Goal: Task Accomplishment & Management: Complete application form

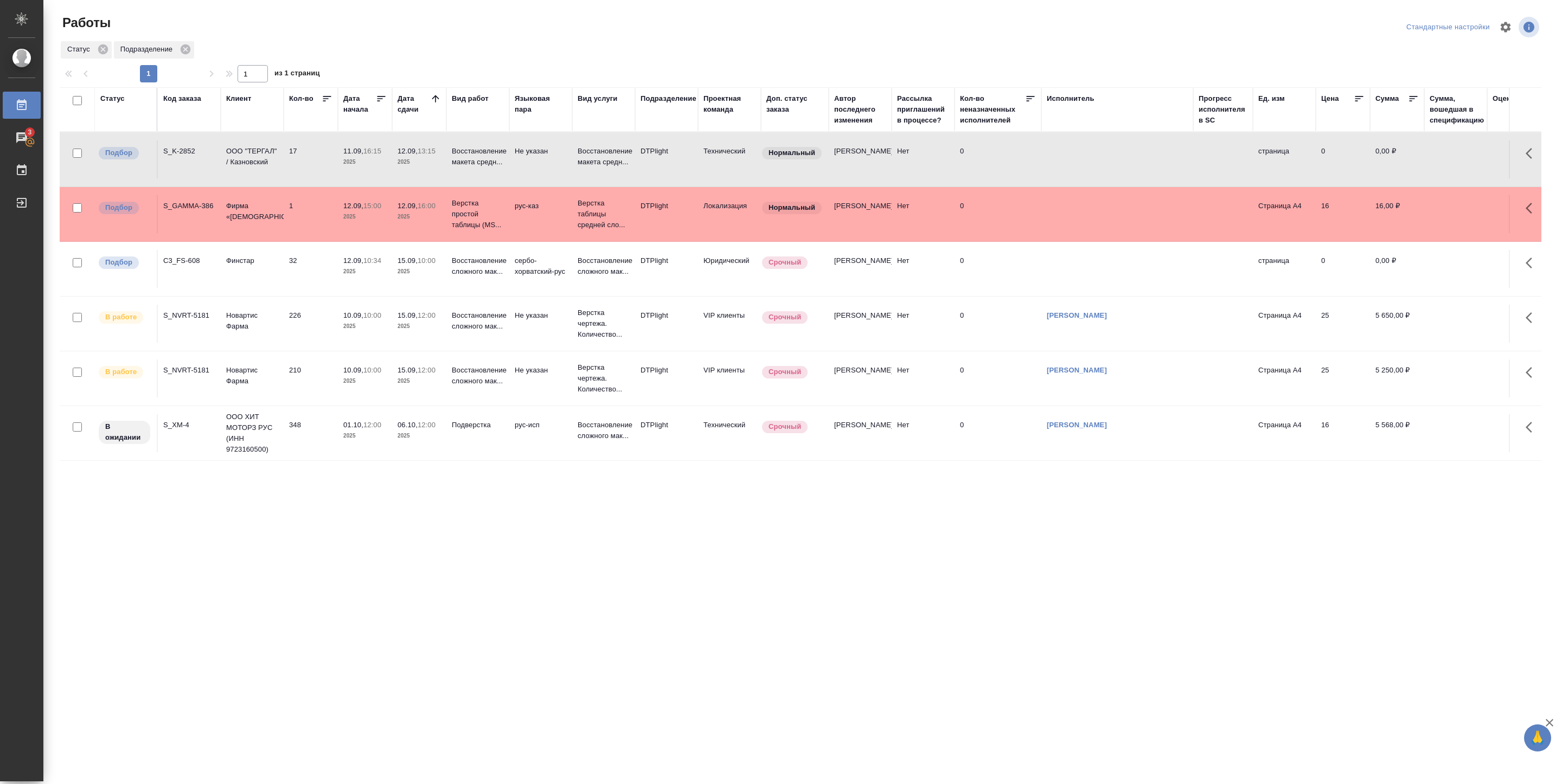
click at [347, 269] on p "2025" at bounding box center [365, 271] width 44 height 11
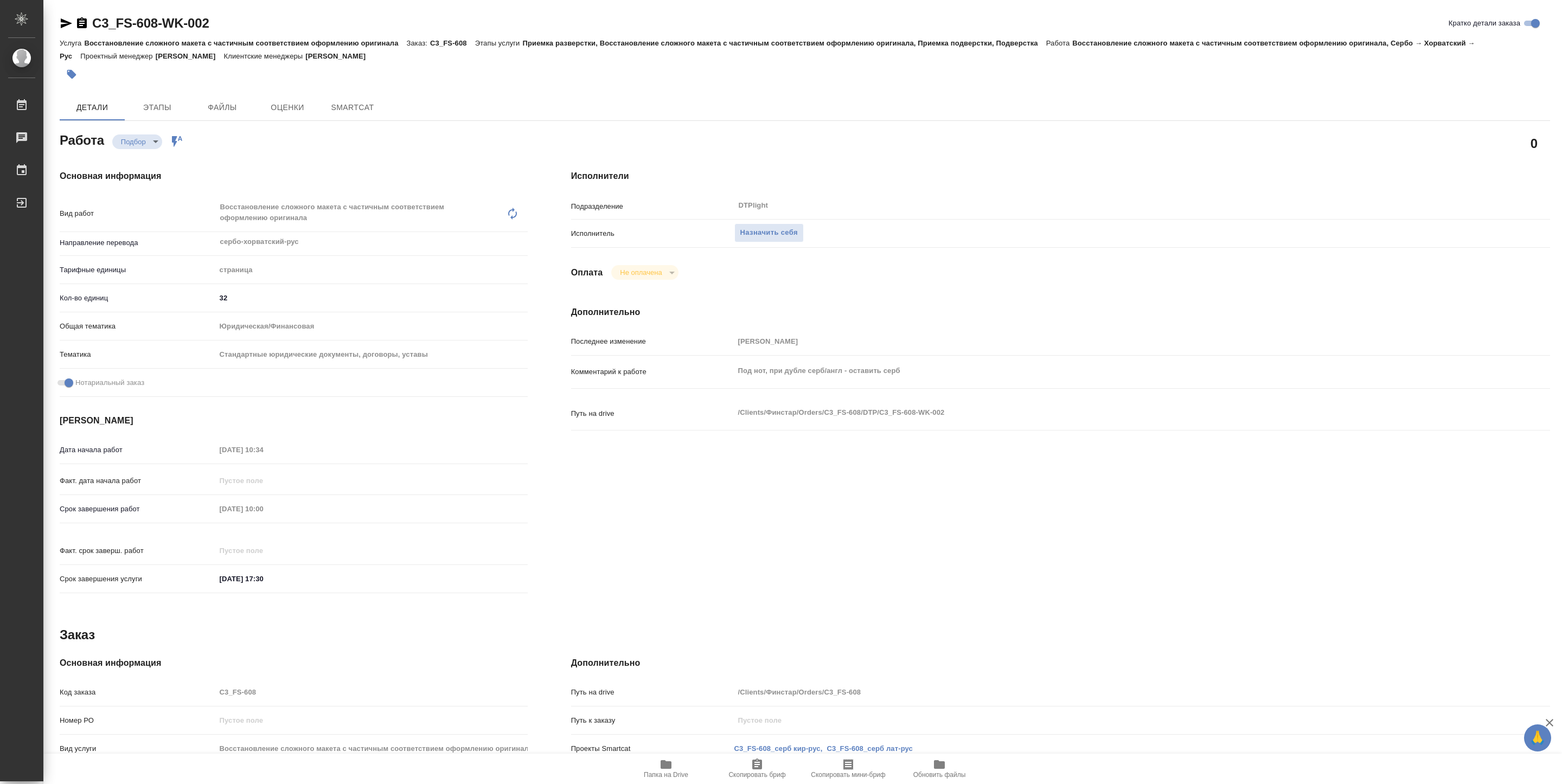
type textarea "x"
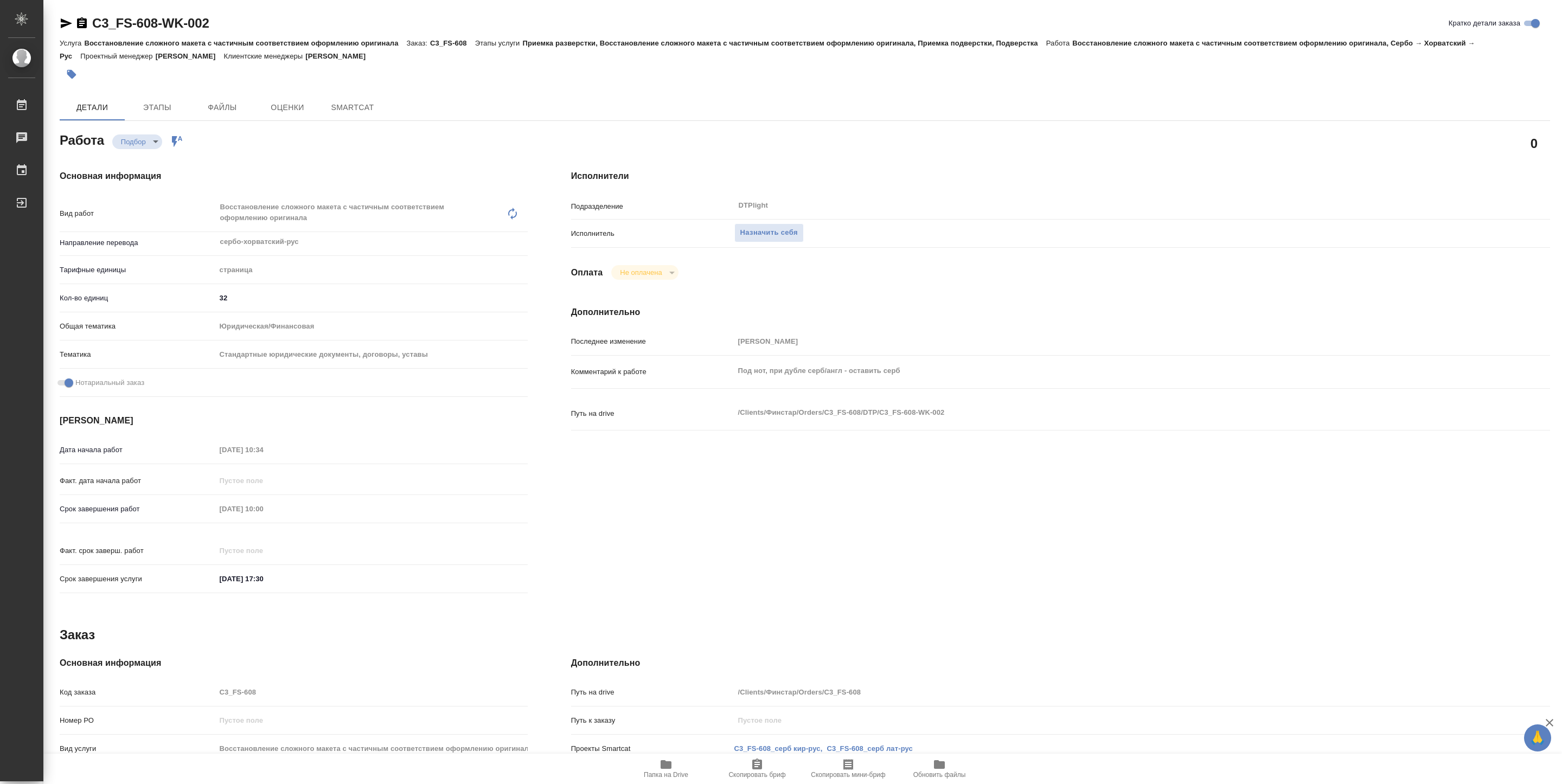
type textarea "x"
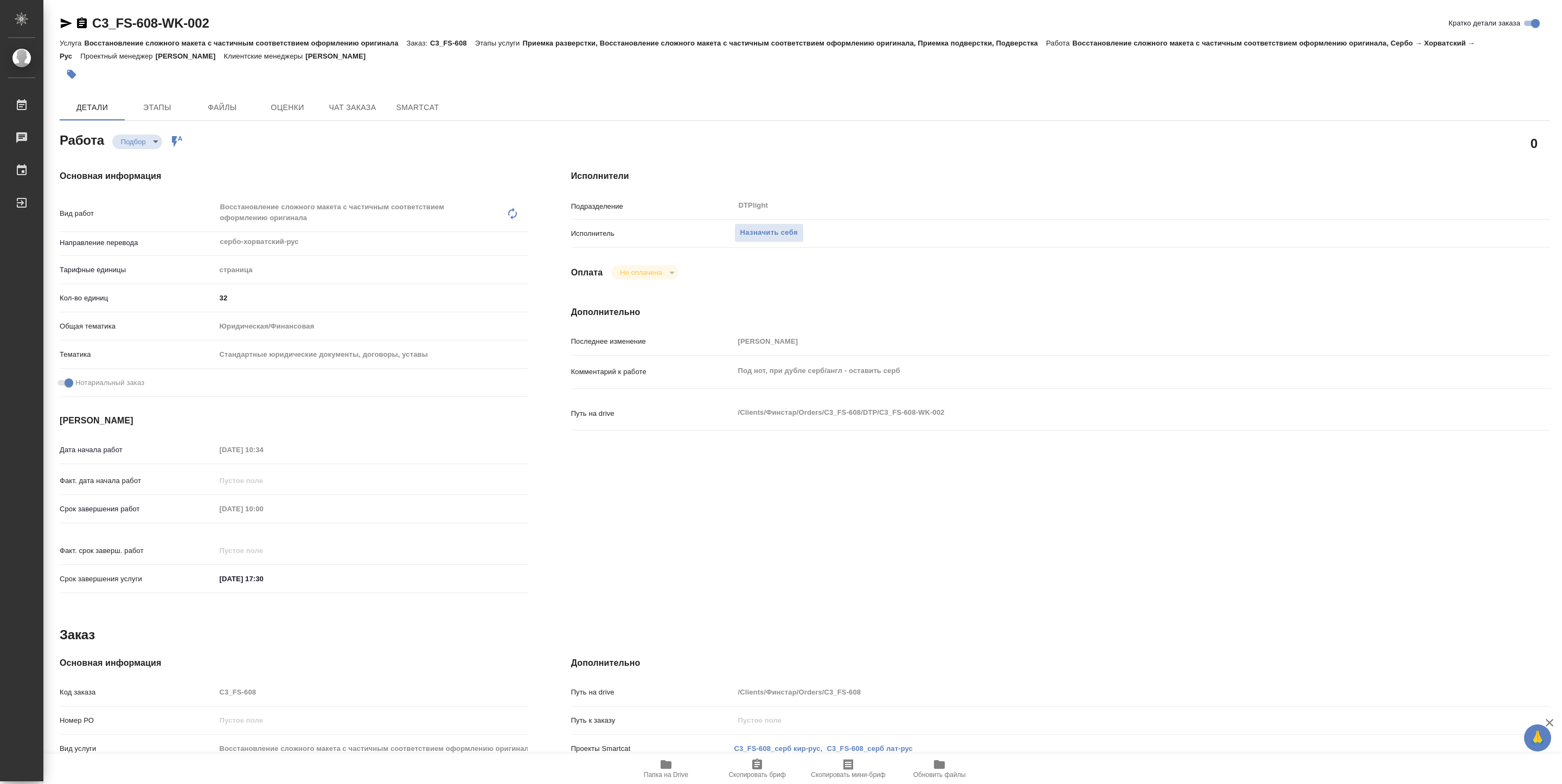
type textarea "x"
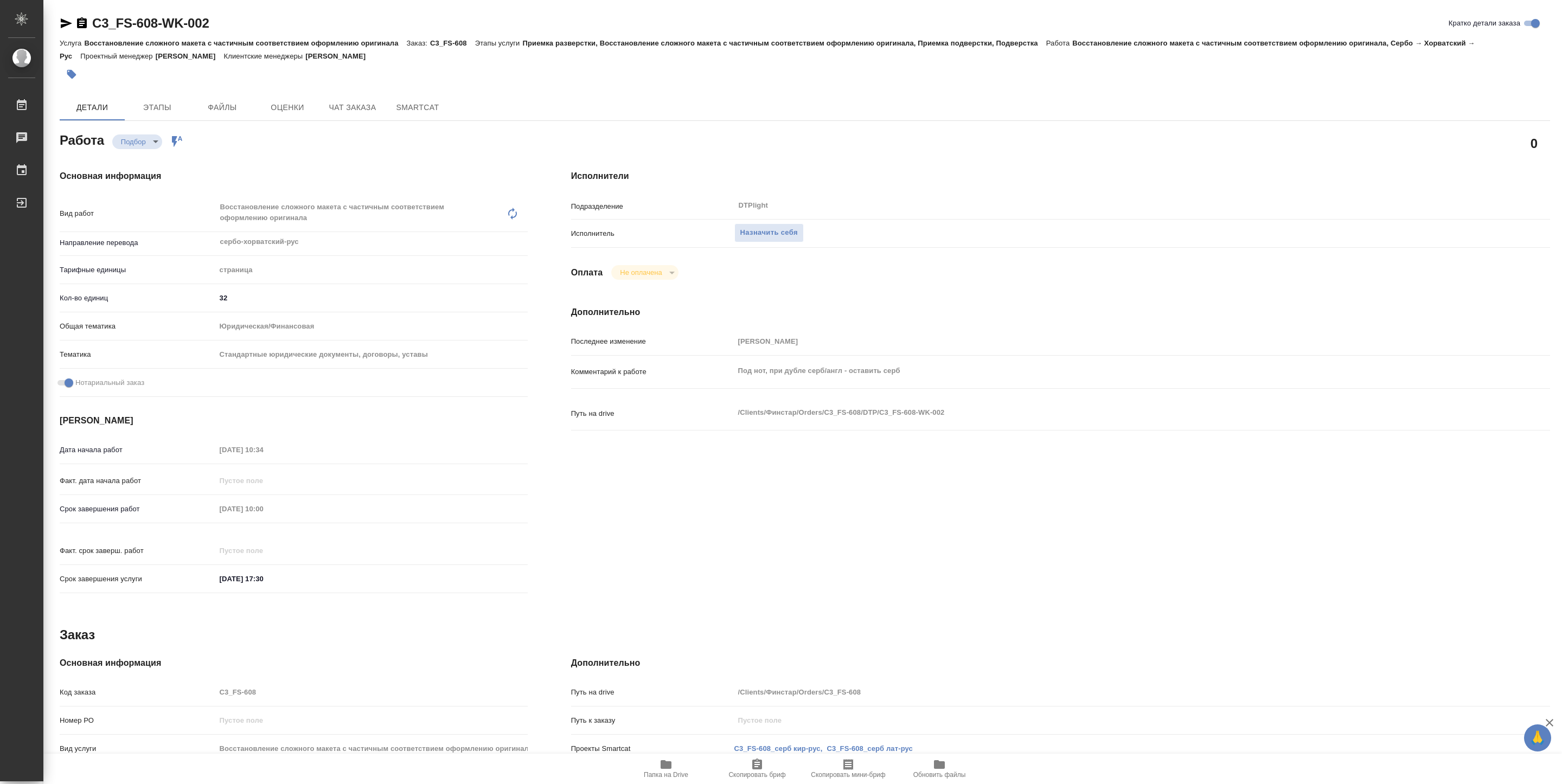
type textarea "x"
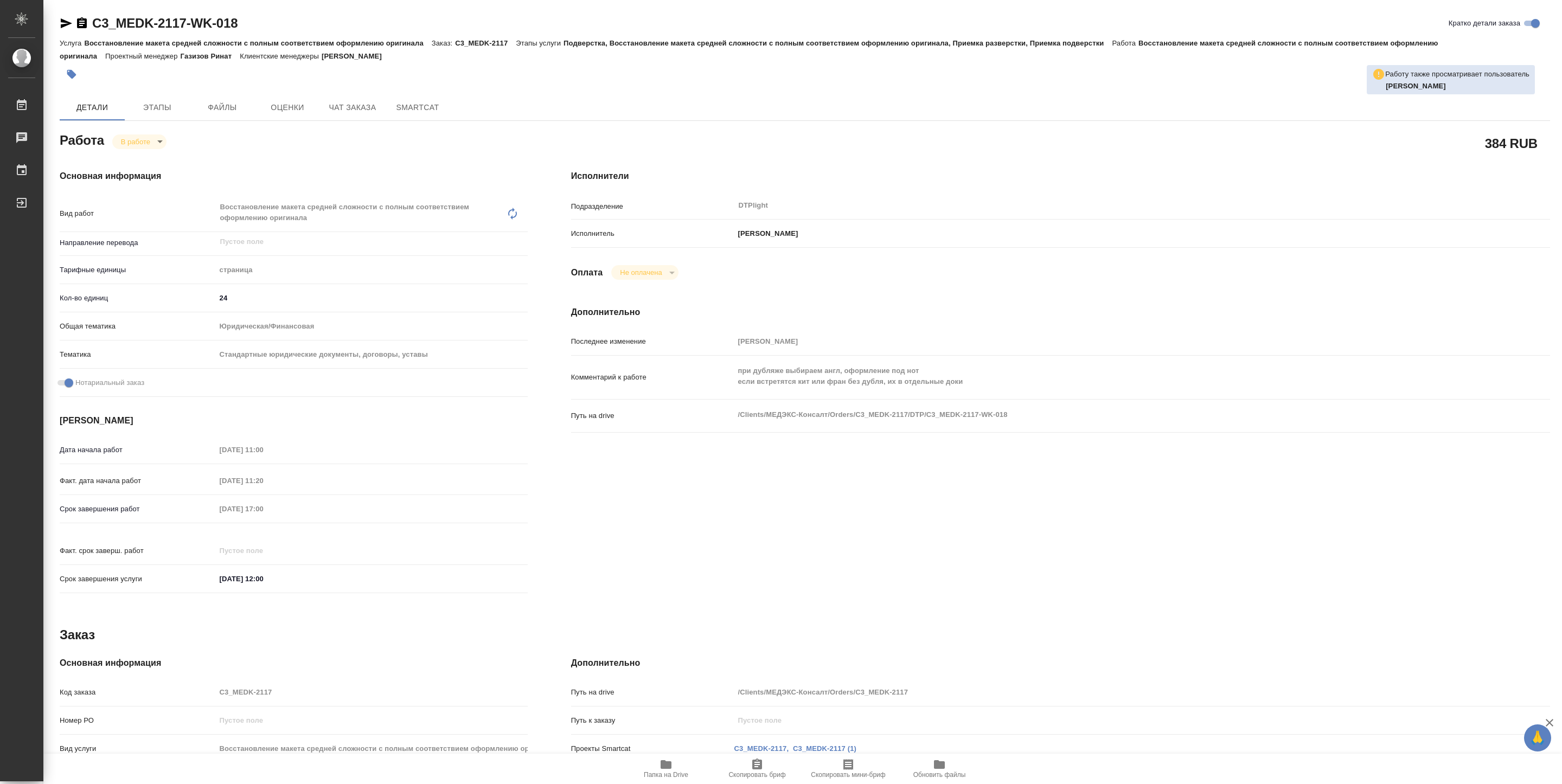
type textarea "x"
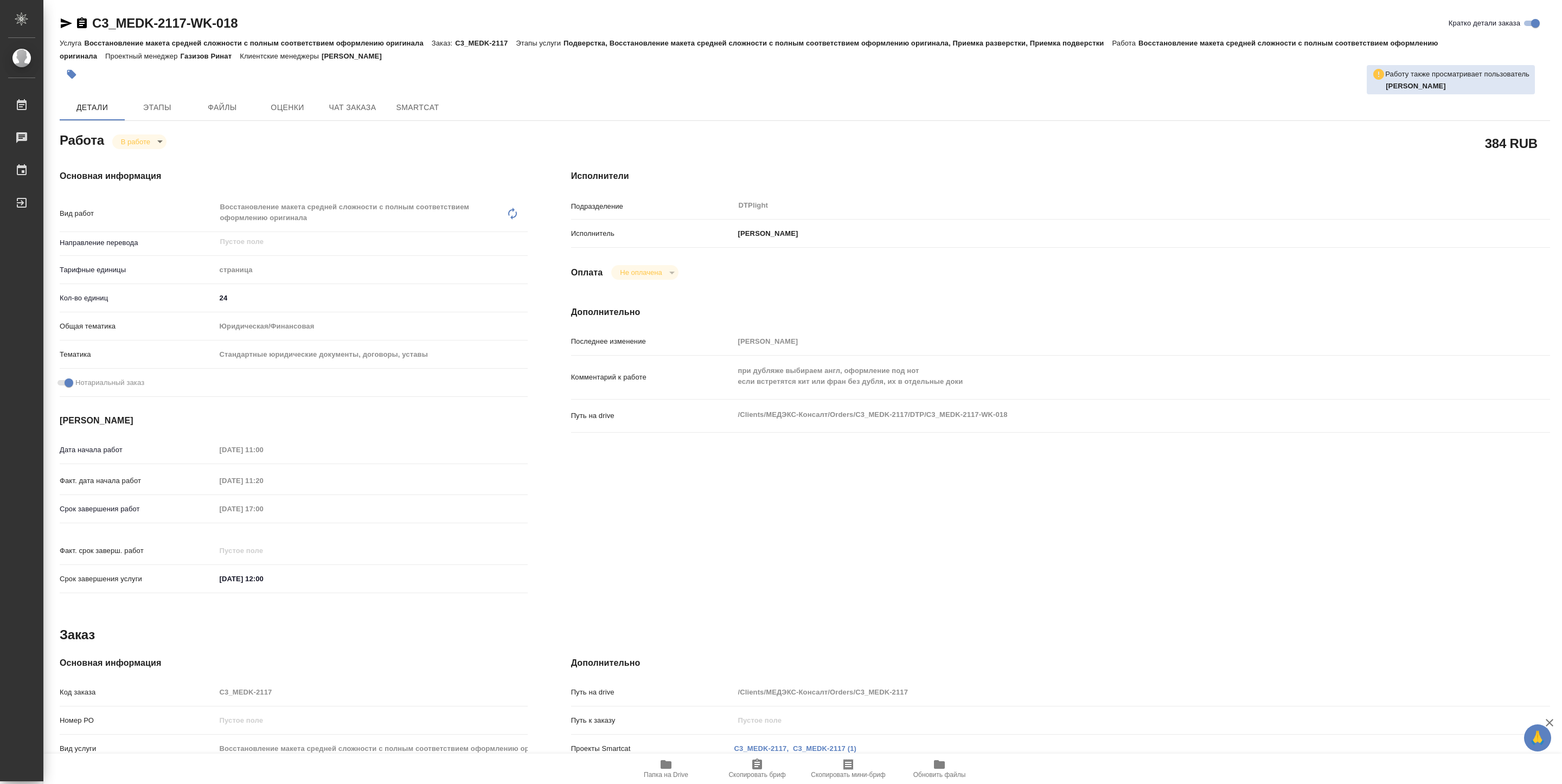
type textarea "x"
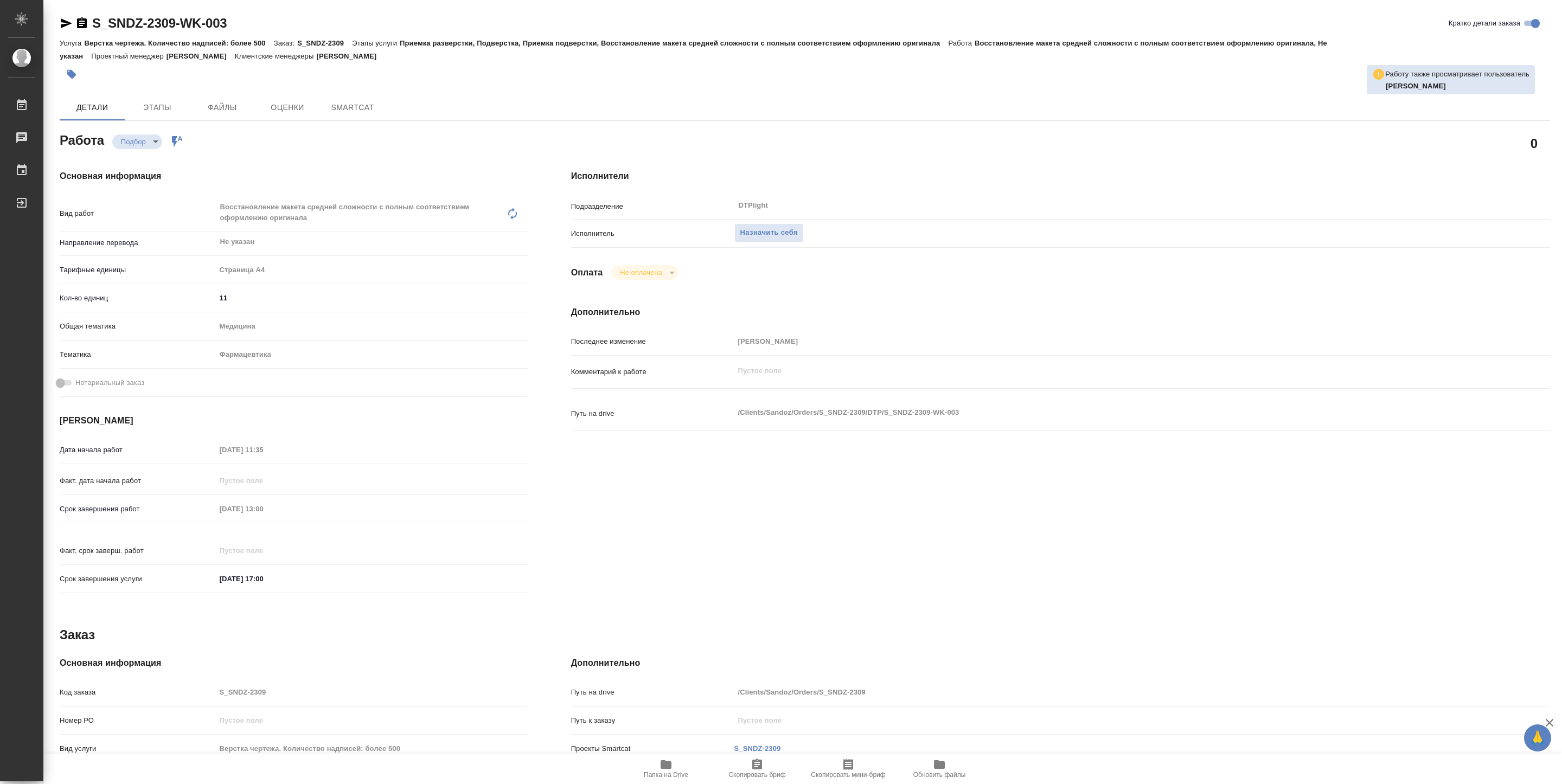
type textarea "x"
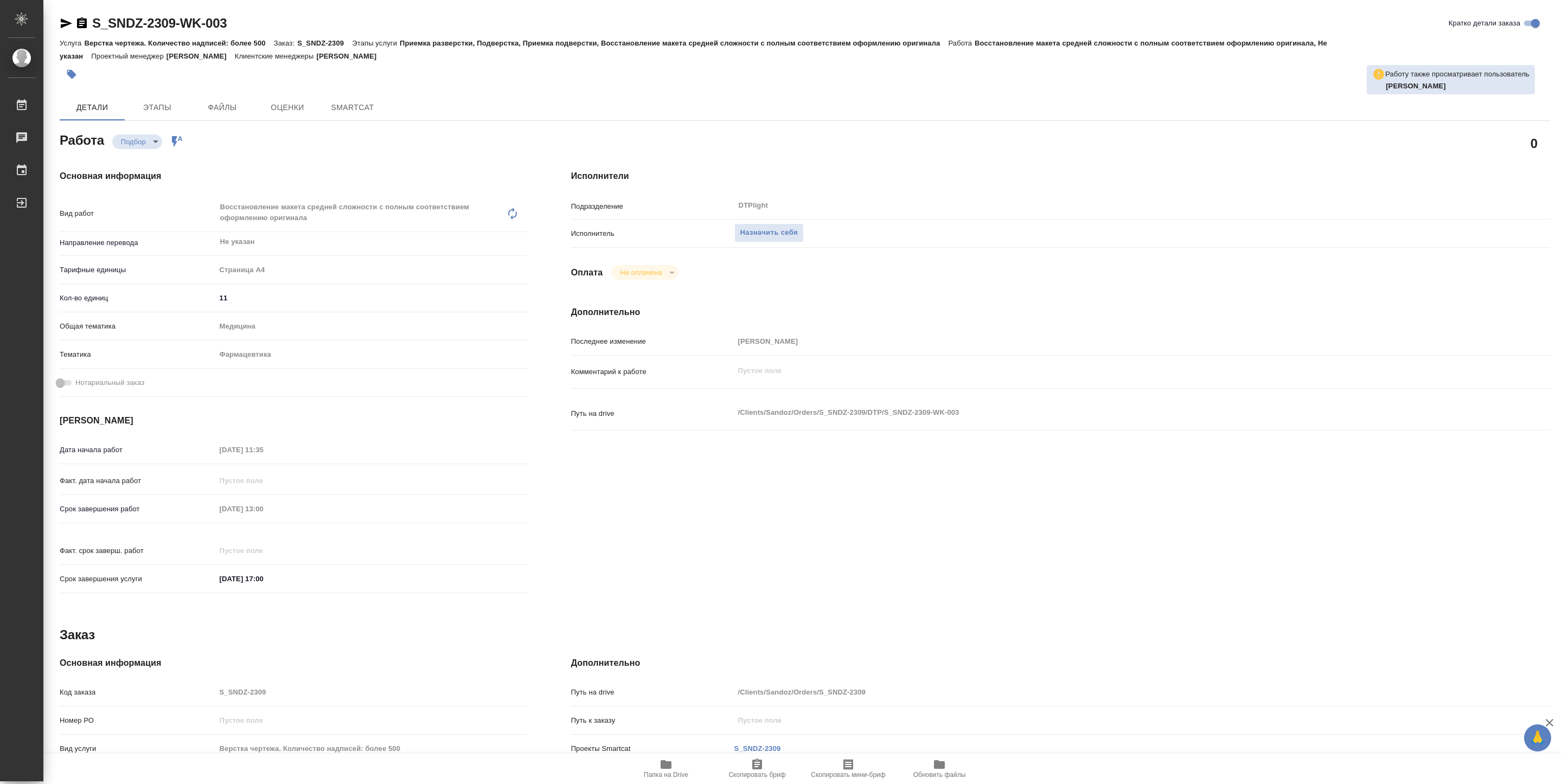
type textarea "x"
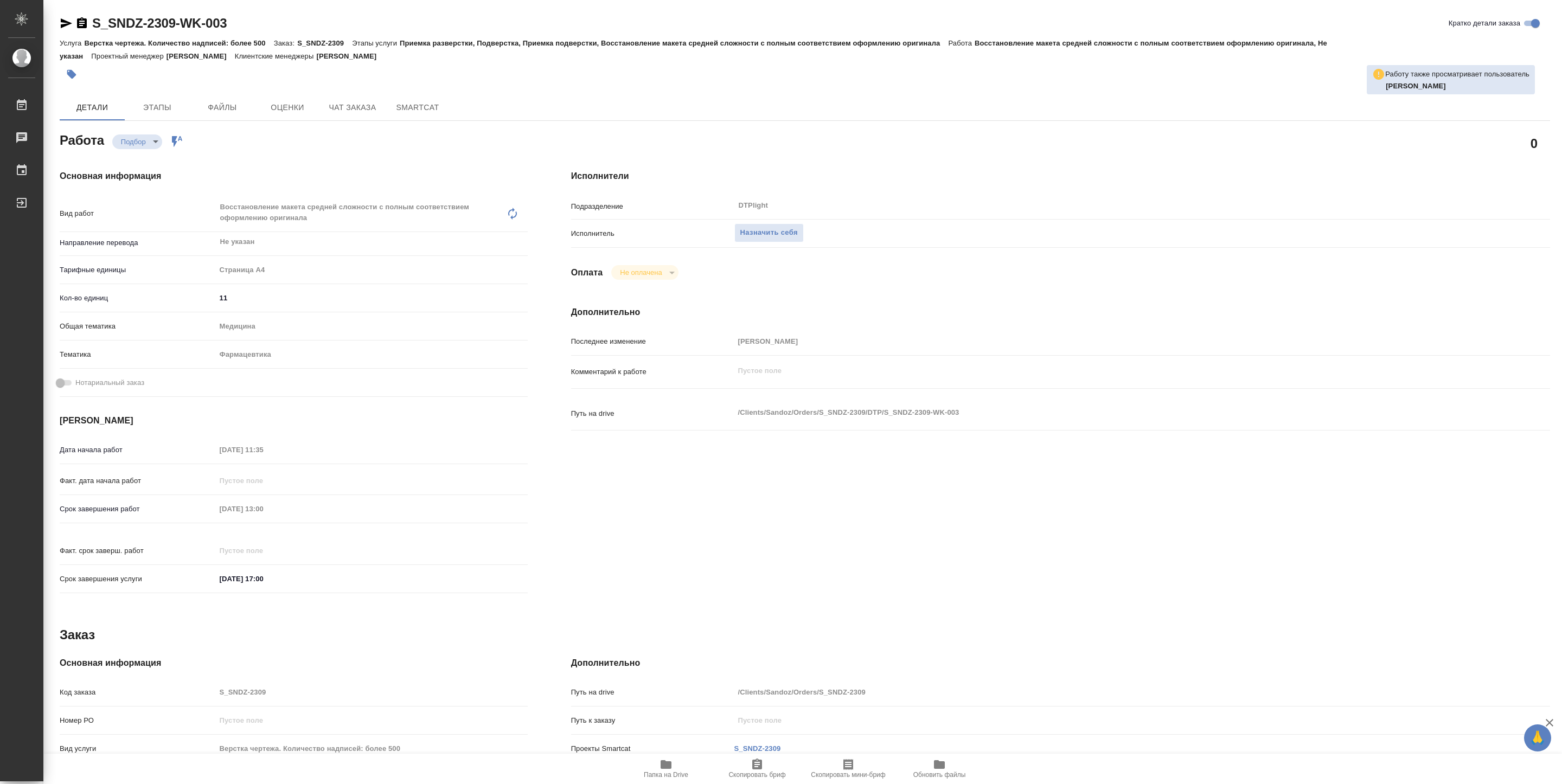
type textarea "x"
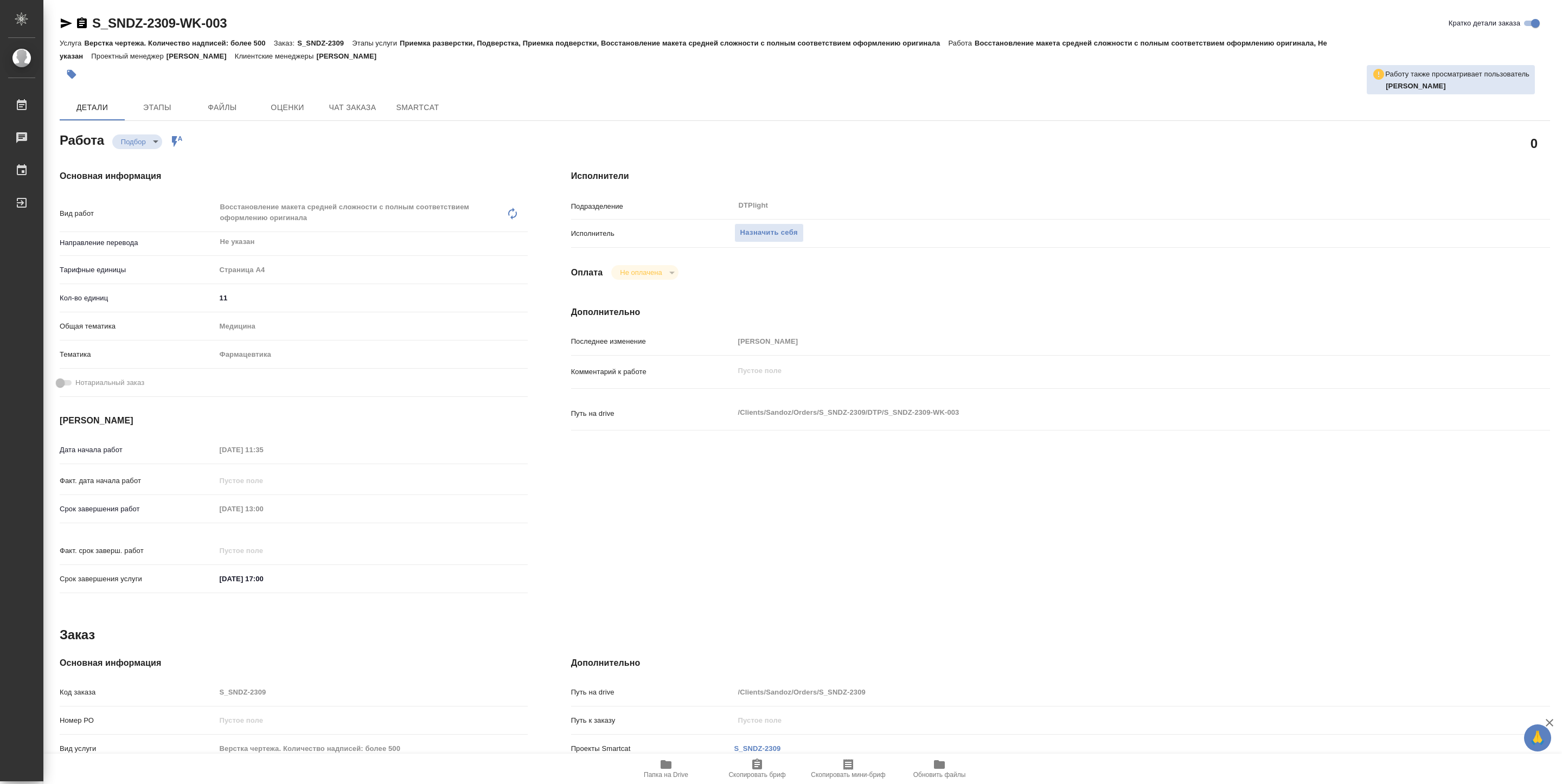
type textarea "x"
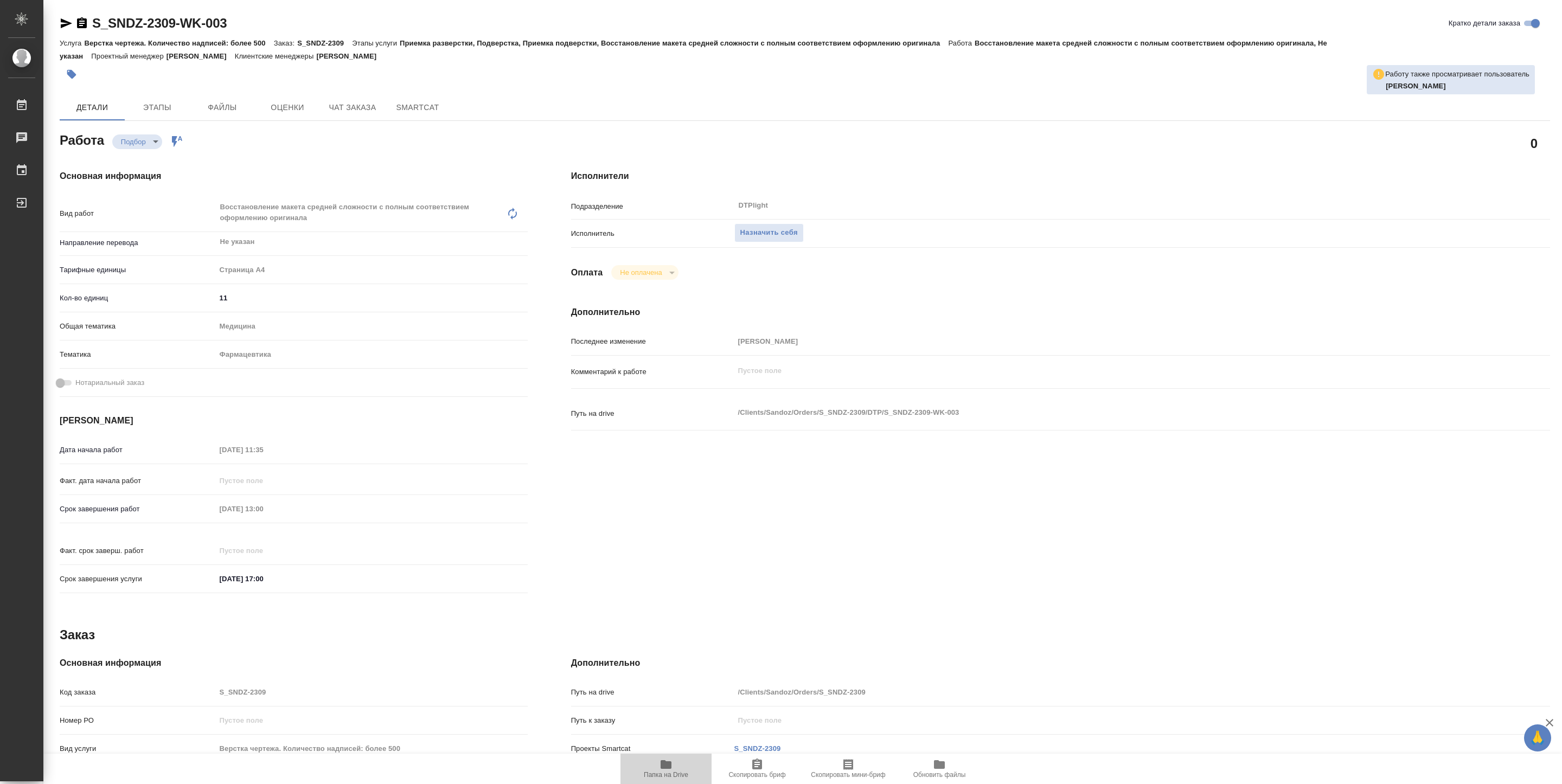
click at [656, 771] on span "Папка на Drive" at bounding box center [666, 775] width 44 height 8
